Goal: Contribute content: Add original content to the website for others to see

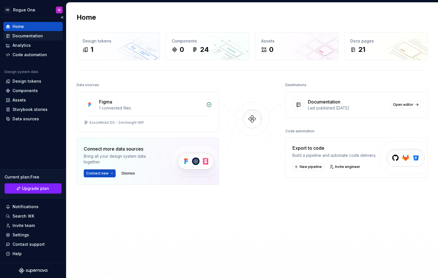
click at [34, 37] on div "Documentation" at bounding box center [28, 36] width 30 height 6
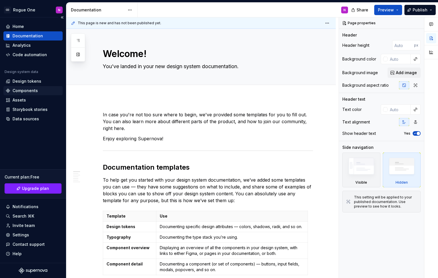
click at [30, 89] on div "Components" at bounding box center [25, 91] width 25 height 6
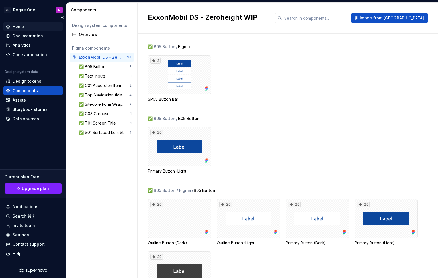
click at [29, 30] on div "Home" at bounding box center [32, 26] width 59 height 9
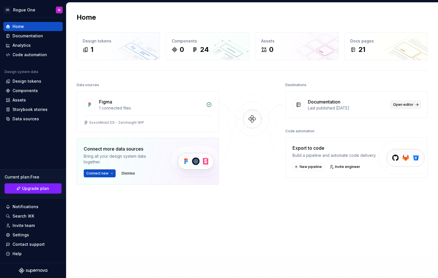
click at [403, 103] on span "Open editor" at bounding box center [403, 104] width 21 height 5
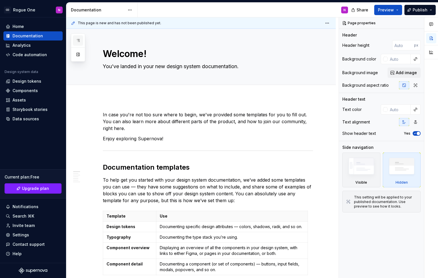
click at [80, 42] on icon "button" at bounding box center [78, 40] width 5 height 5
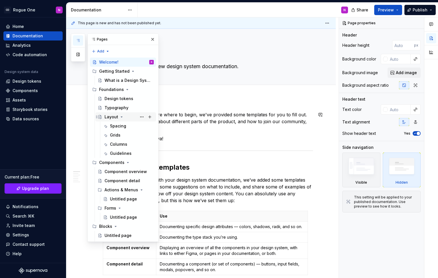
click at [111, 115] on div "Layout" at bounding box center [112, 117] width 14 height 6
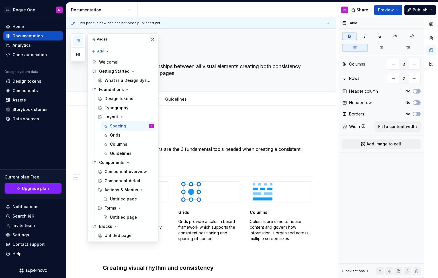
click at [150, 40] on button "button" at bounding box center [153, 39] width 8 height 8
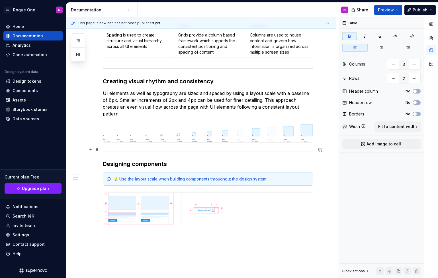
scroll to position [187, 0]
click at [419, 25] on button "button" at bounding box center [418, 23] width 8 height 8
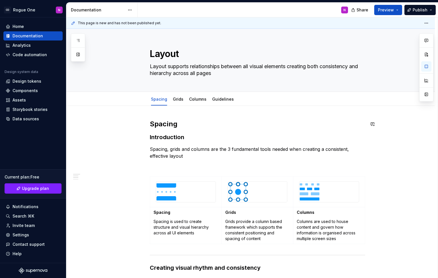
scroll to position [0, 0]
click at [193, 97] on link "Columns" at bounding box center [197, 99] width 17 height 5
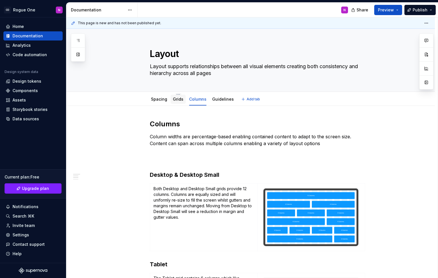
click at [176, 100] on link "Grids" at bounding box center [178, 99] width 11 height 5
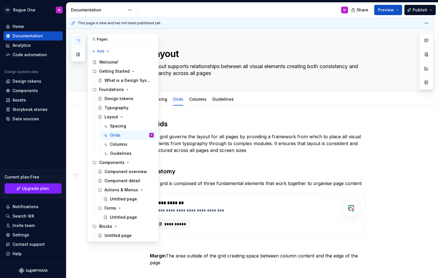
click at [81, 41] on button "button" at bounding box center [78, 40] width 10 height 10
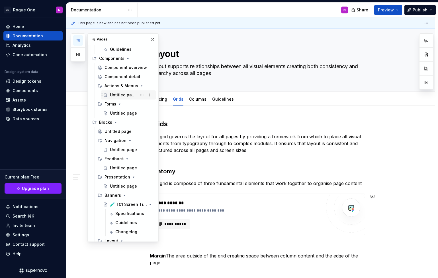
scroll to position [108, 0]
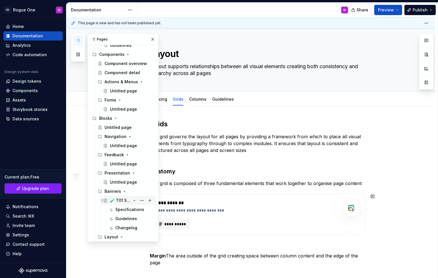
click at [122, 199] on div "🧪 T01 Screen Title" at bounding box center [120, 200] width 21 height 6
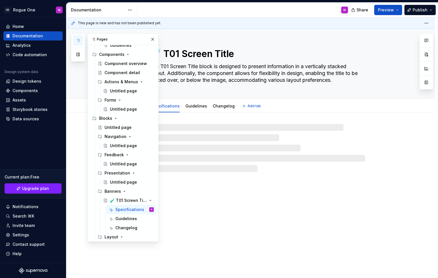
click at [204, 65] on textarea "The T01 Screen Title block is designed to present information in a vertically s…" at bounding box center [256, 73] width 215 height 23
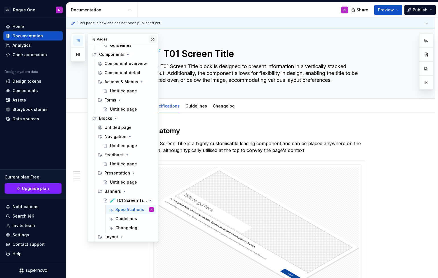
click at [150, 39] on button "button" at bounding box center [153, 39] width 8 height 8
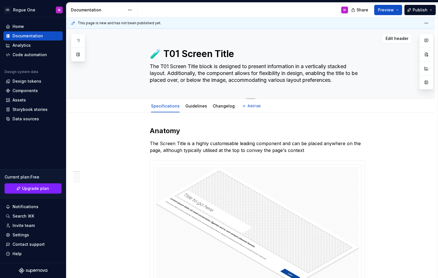
click at [161, 54] on textarea "🧪 T01 Screen Title" at bounding box center [256, 54] width 215 height 14
type textarea "*"
type textarea "🧪 Screen Title"
type textarea "*"
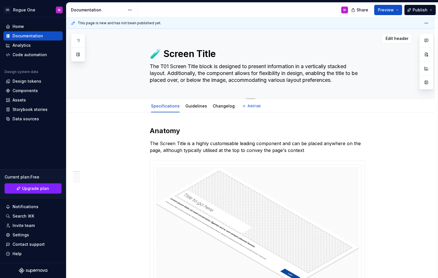
type textarea "Screen Title"
type textarea "*"
type textarea "T Screen Title"
type textarea "*"
type textarea "T0 Screen Title"
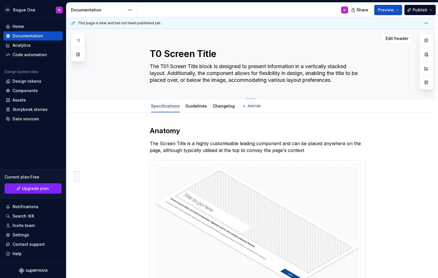
type textarea "*"
type textarea "T01 Screen Title"
type textarea "*"
type textarea "T01 Screen Title"
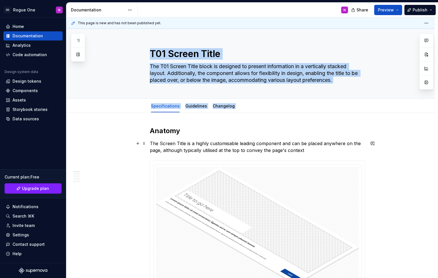
click at [120, 154] on div "This page is new and has not been published yet. T01 Screen Title The T01 Scree…" at bounding box center [251, 147] width 371 height 261
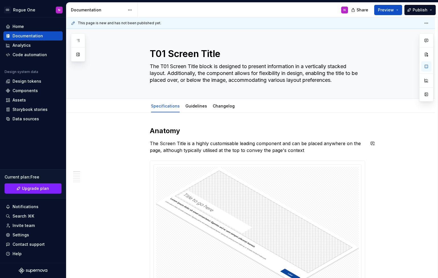
click at [431, 11] on button "Publish" at bounding box center [419, 10] width 31 height 10
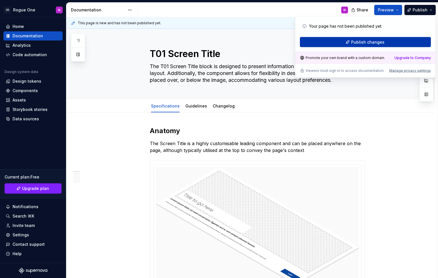
click at [353, 41] on span "Publish changes" at bounding box center [367, 42] width 33 height 6
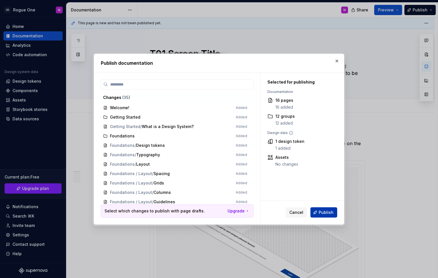
click at [329, 214] on span "Publish" at bounding box center [326, 212] width 15 height 6
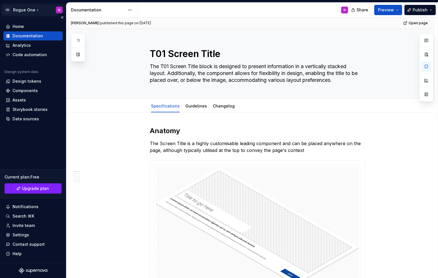
click at [30, 10] on html "CD Rogue One N Home Documentation Analytics Code automation Design system data …" at bounding box center [219, 139] width 438 height 278
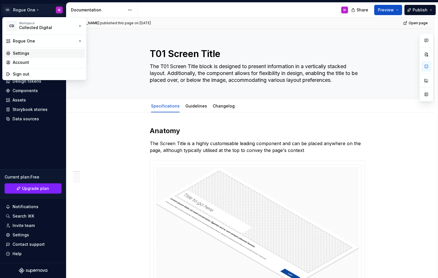
click at [23, 54] on div "Settings" at bounding box center [48, 53] width 70 height 6
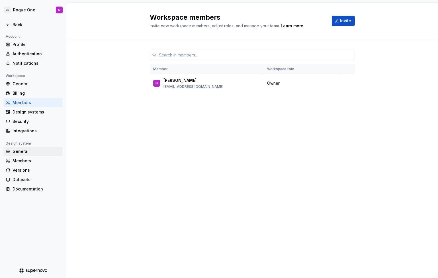
click at [21, 154] on div "General" at bounding box center [37, 151] width 48 height 6
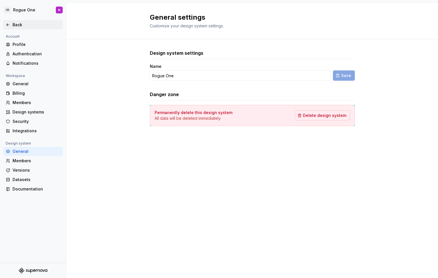
click at [17, 27] on div "Back" at bounding box center [37, 25] width 48 height 6
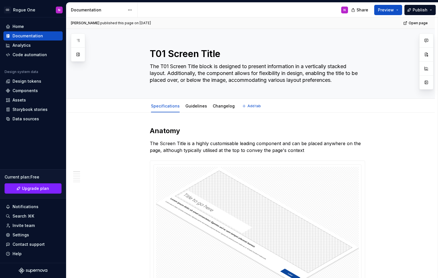
type textarea "*"
click at [404, 9] on div "Share Preview Publish" at bounding box center [395, 10] width 85 height 15
click at [399, 9] on button "Preview" at bounding box center [388, 10] width 28 height 10
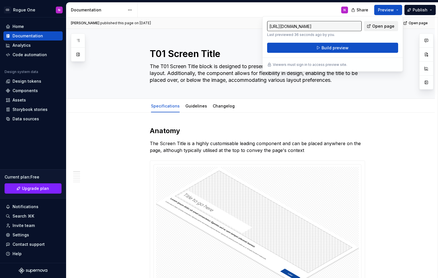
click at [389, 26] on span "Open page" at bounding box center [383, 26] width 22 height 6
